Goal: Task Accomplishment & Management: Use online tool/utility

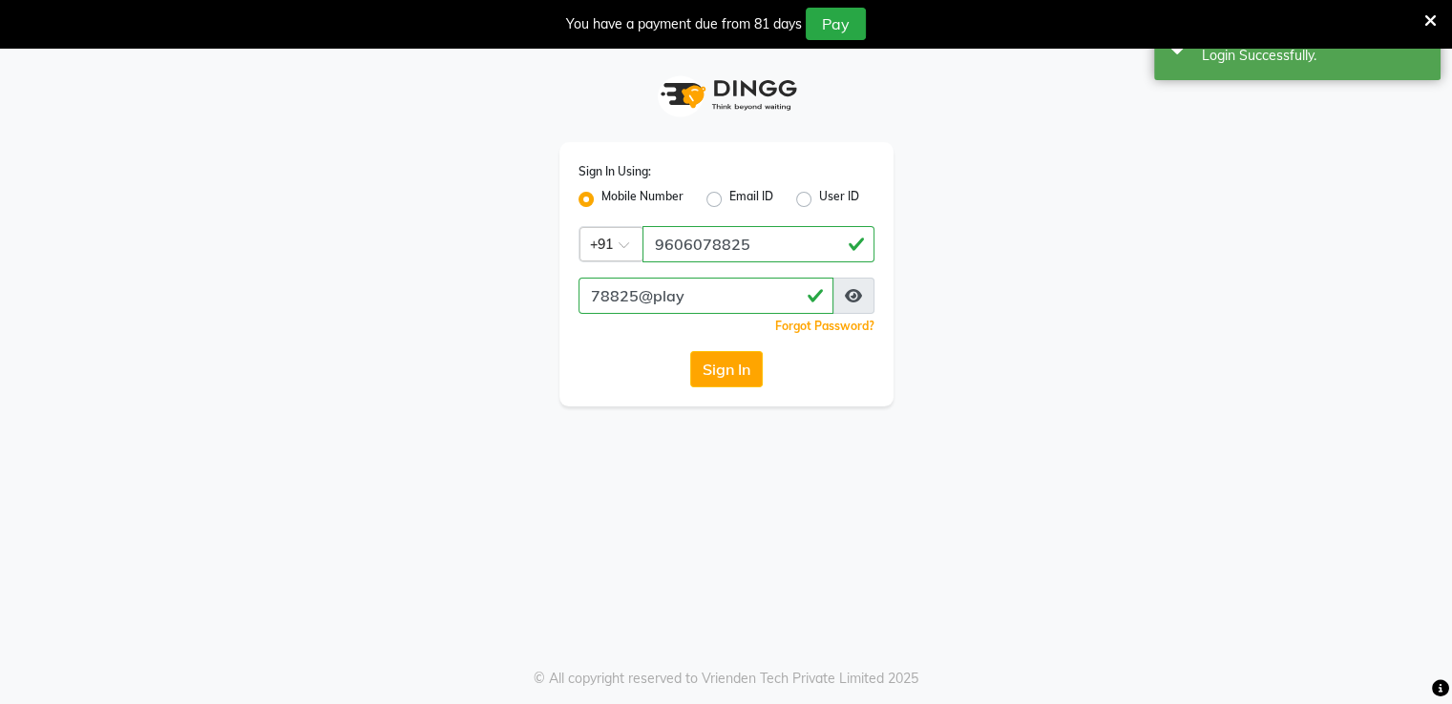
select select "90"
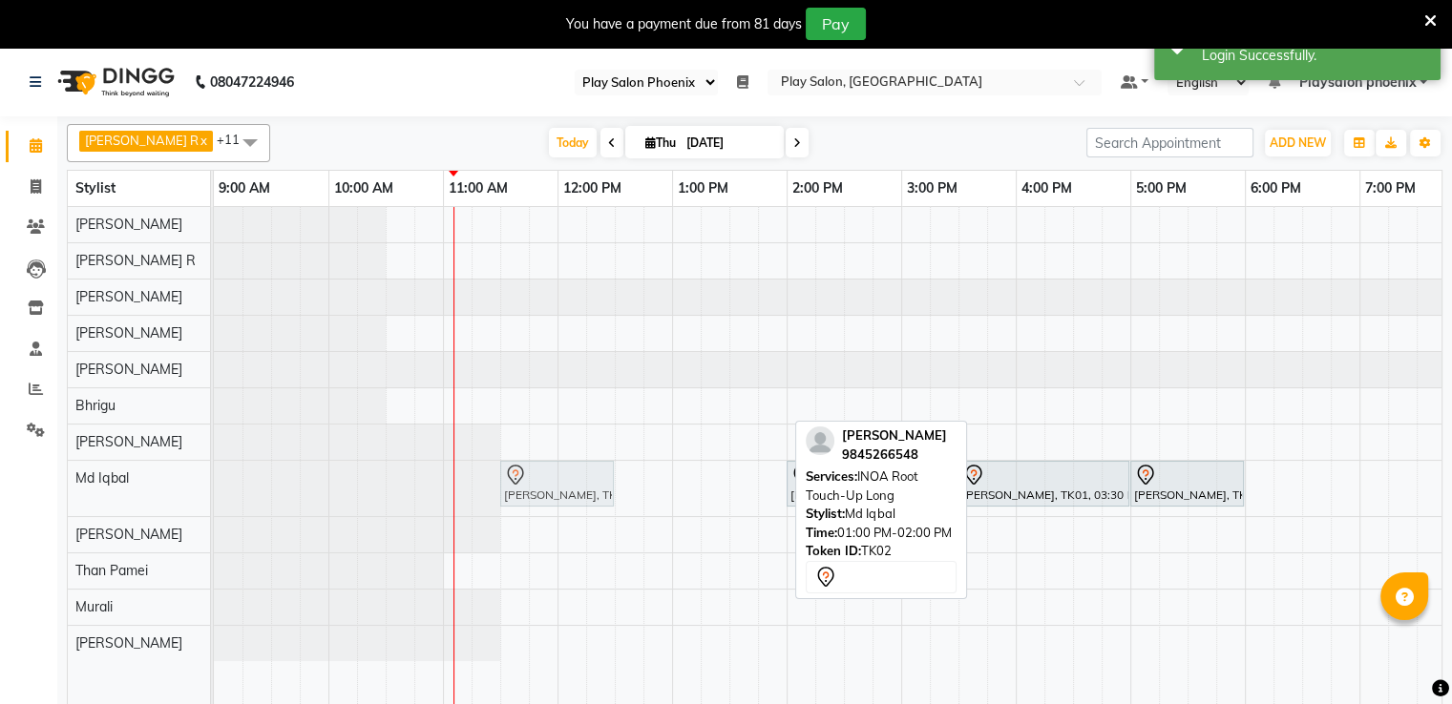
drag, startPoint x: 730, startPoint y: 482, endPoint x: 569, endPoint y: 494, distance: 161.8
click at [214, 494] on div "[PERSON_NAME] V, TK02, 01:00 PM-02:00 PM, INOA Root Touch-Up [PERSON_NAME] V, T…" at bounding box center [214, 488] width 0 height 55
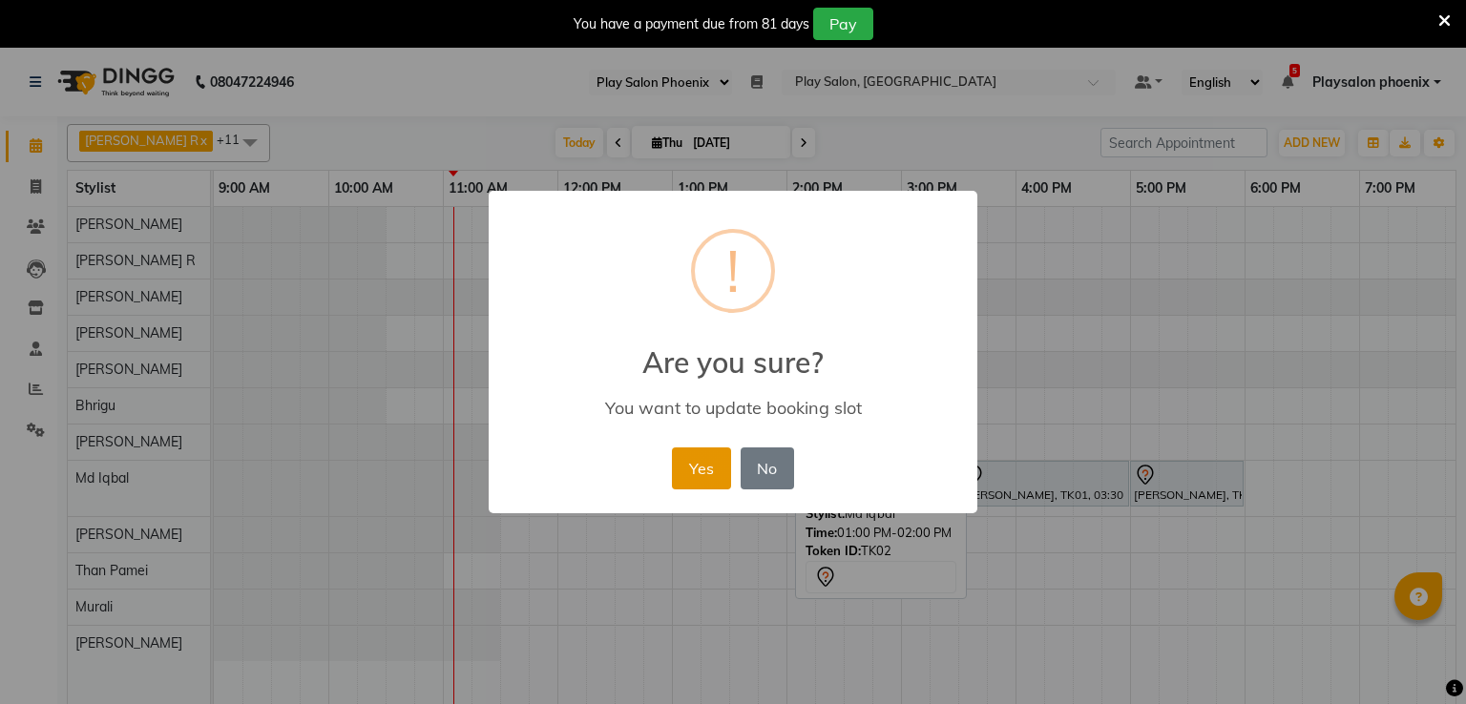
click at [688, 474] on button "Yes" at bounding box center [701, 469] width 58 height 42
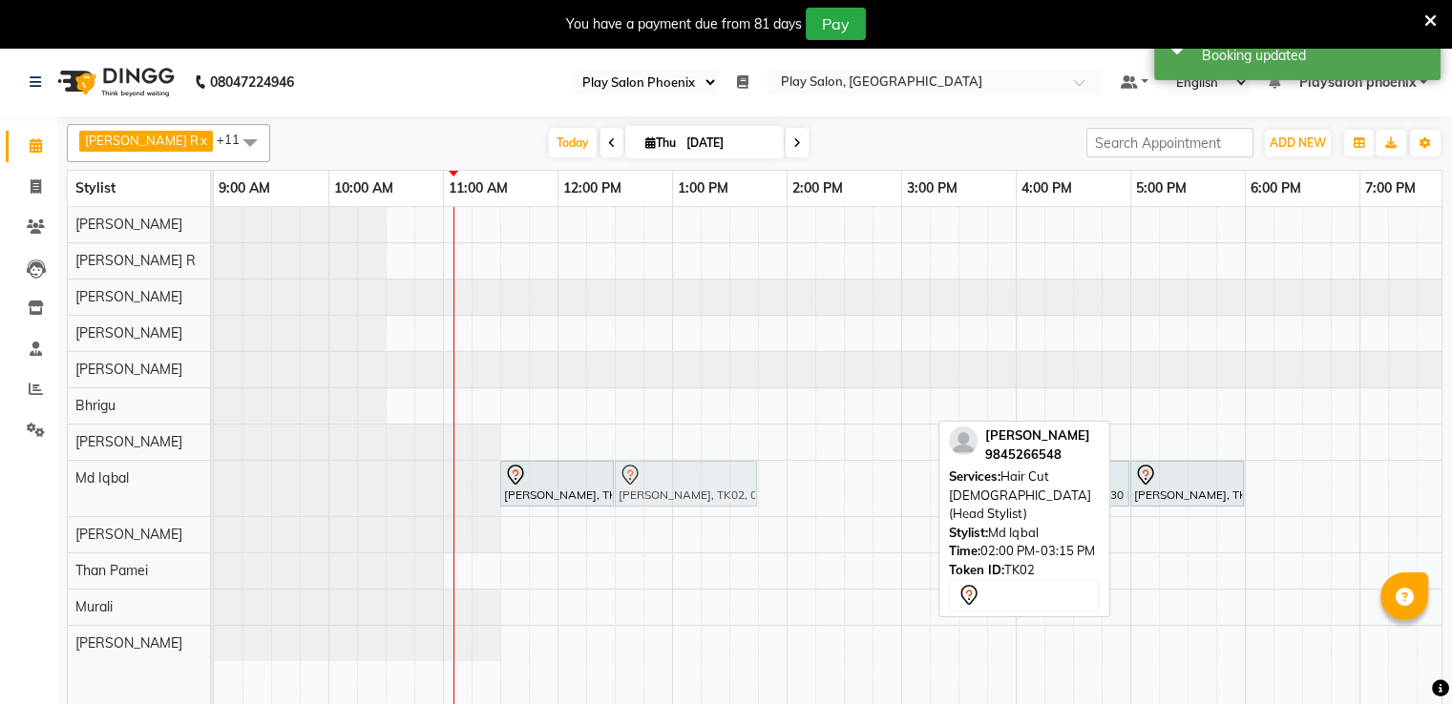
drag, startPoint x: 794, startPoint y: 497, endPoint x: 630, endPoint y: 509, distance: 164.6
click at [630, 509] on div "[PERSON_NAME] V, TK02, 11:30 AM-12:30 PM, INOA Root Touch-Up [PERSON_NAME] V, T…" at bounding box center [1015, 468] width 1603 height 522
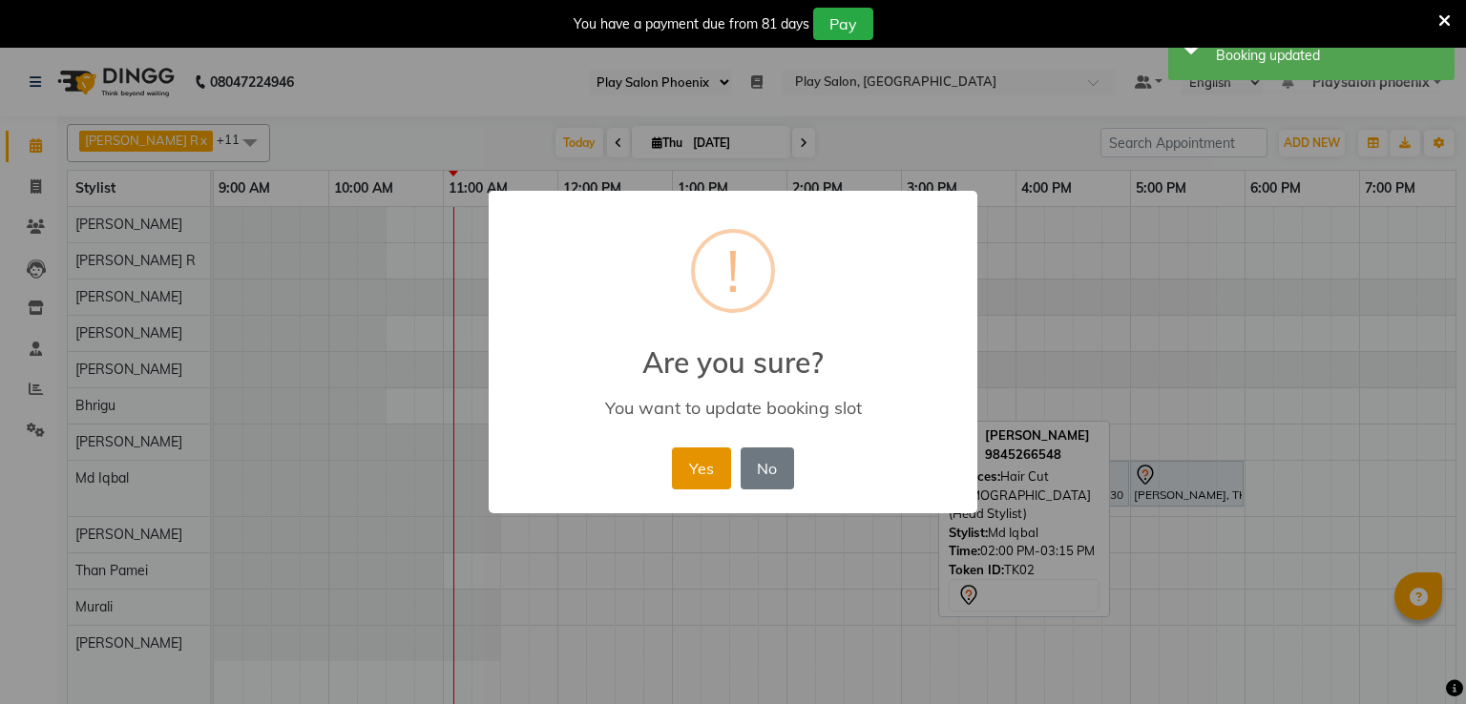
click at [688, 485] on button "Yes" at bounding box center [701, 469] width 58 height 42
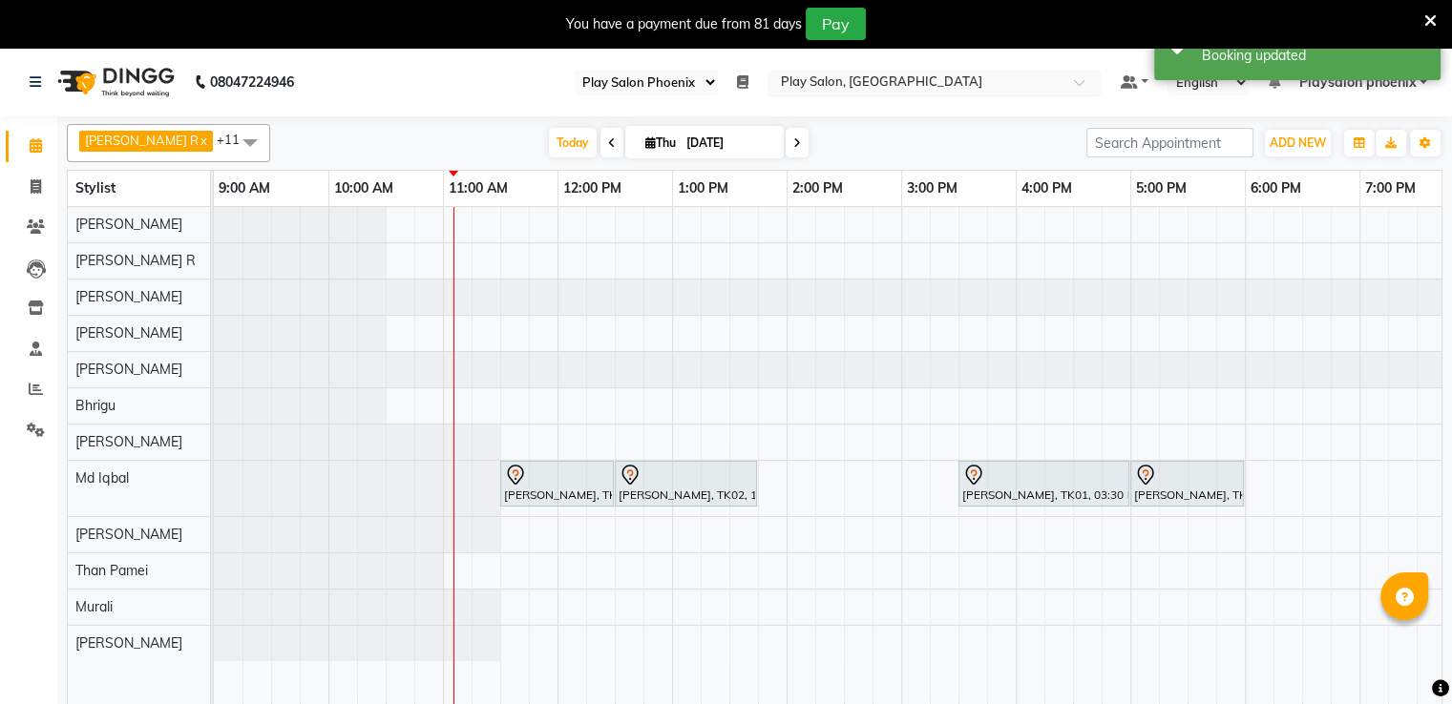
click at [898, 76] on input "text" at bounding box center [915, 83] width 277 height 19
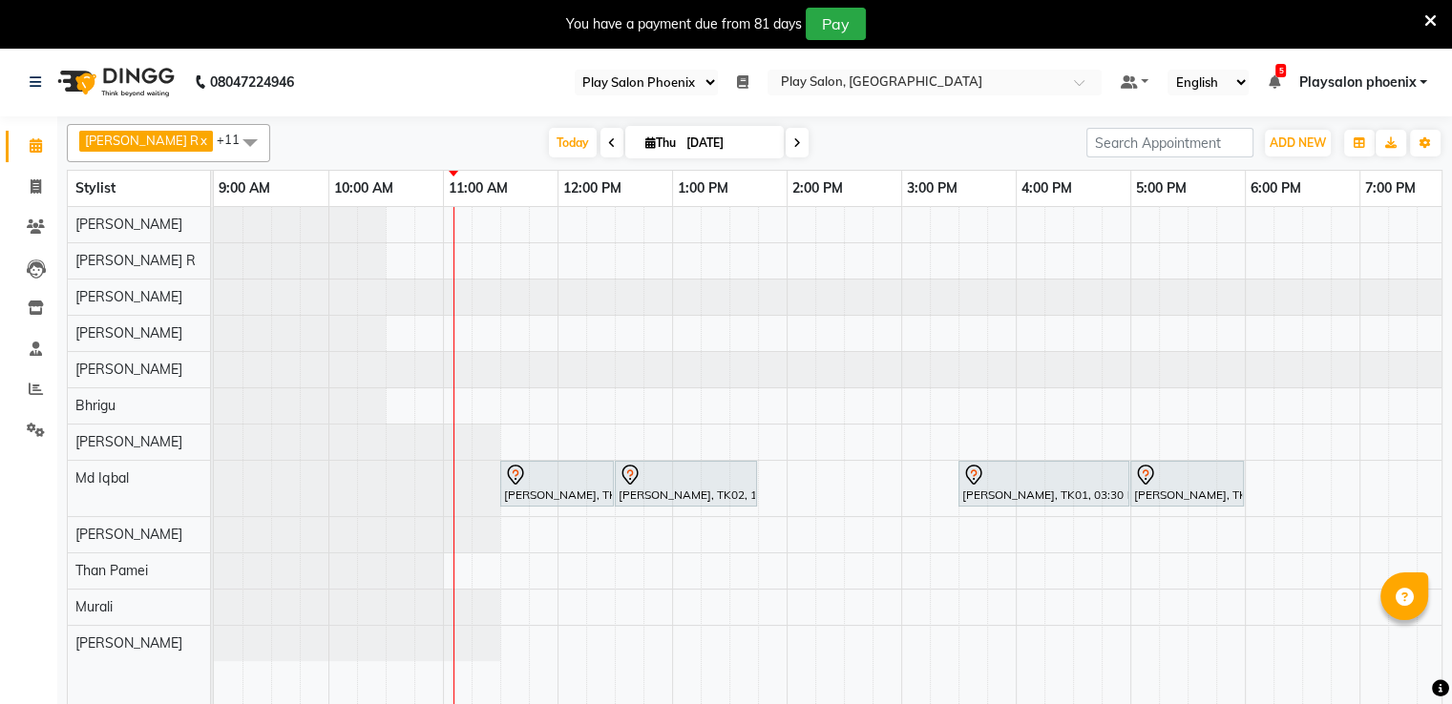
click at [746, 84] on icon at bounding box center [742, 81] width 11 height 13
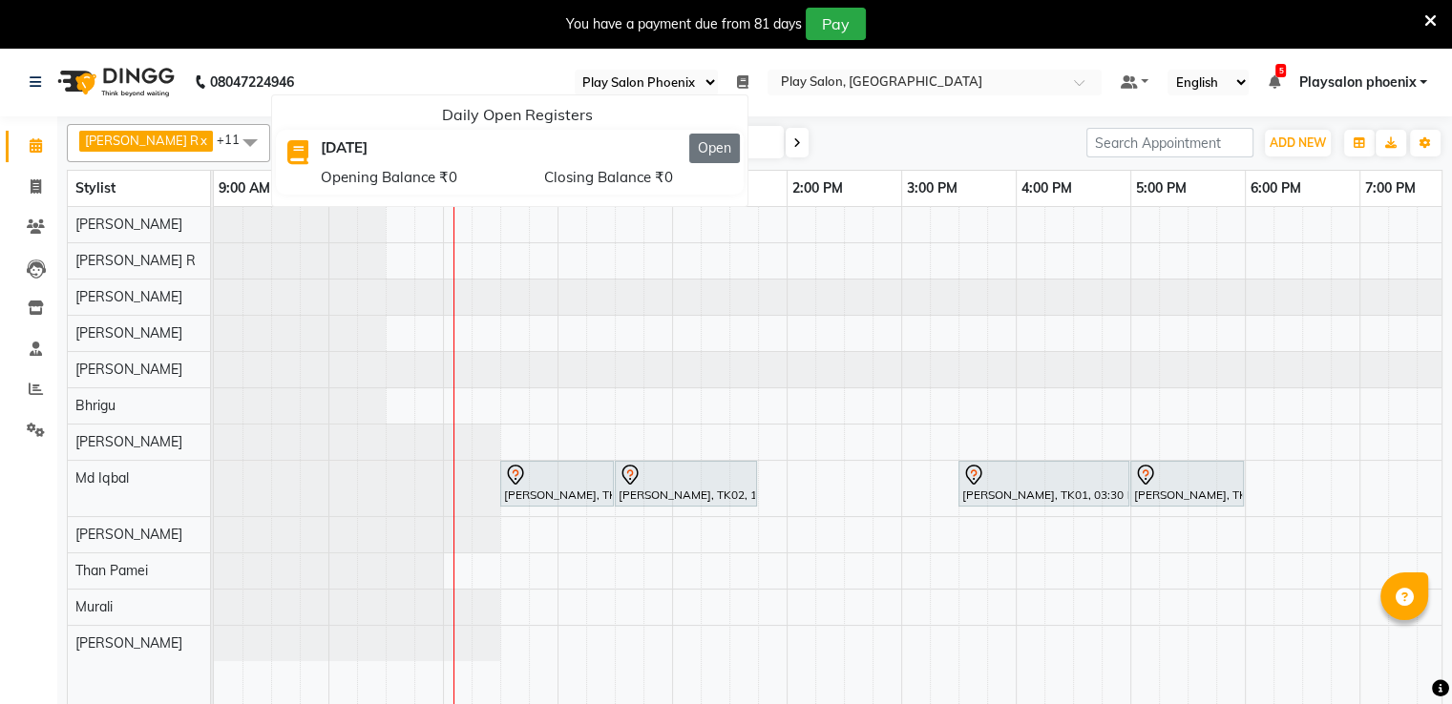
click at [722, 147] on button "Open" at bounding box center [714, 149] width 51 height 30
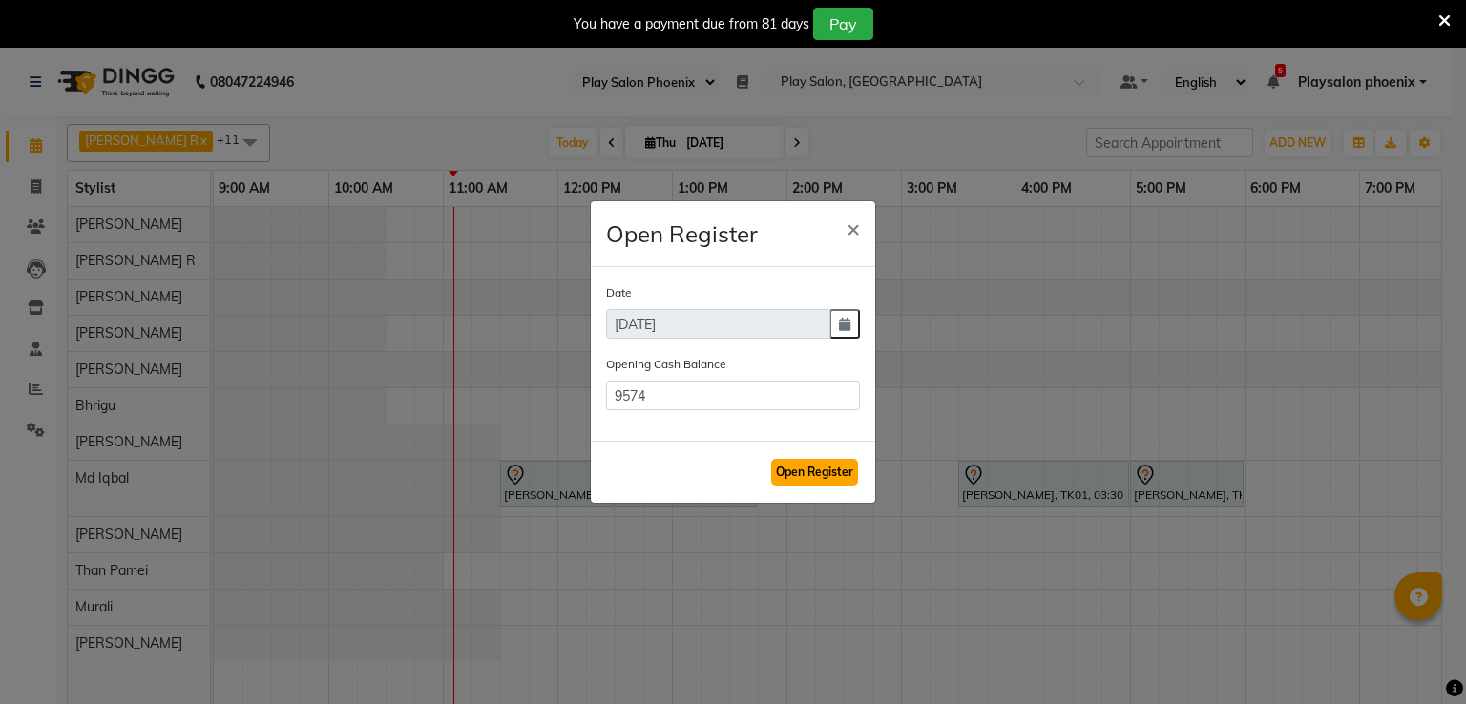
click at [809, 470] on button "Open Register" at bounding box center [814, 472] width 87 height 27
